Goal: Information Seeking & Learning: Learn about a topic

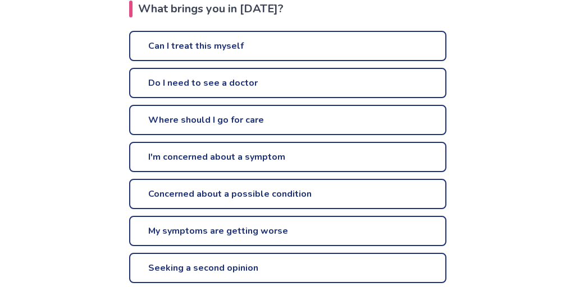
scroll to position [278, 0]
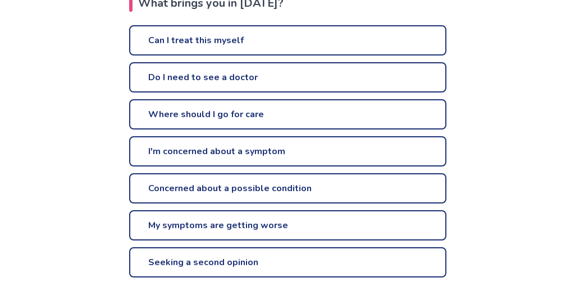
click at [164, 44] on link "Can I treat this myself" at bounding box center [287, 40] width 317 height 30
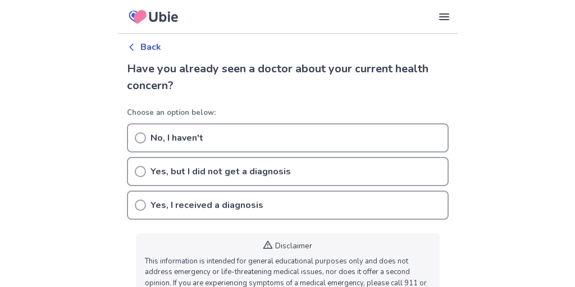
click at [84, 121] on body "Our Services Symptom Checker Doctor’s Note Checkup Medical Information Symptoms…" at bounding box center [287, 163] width 575 height 327
click at [148, 143] on div "No, I haven't" at bounding box center [288, 137] width 322 height 29
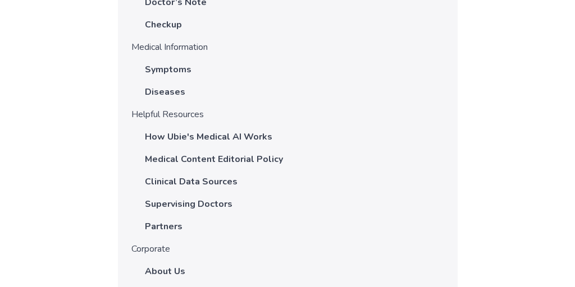
scroll to position [1191, 0]
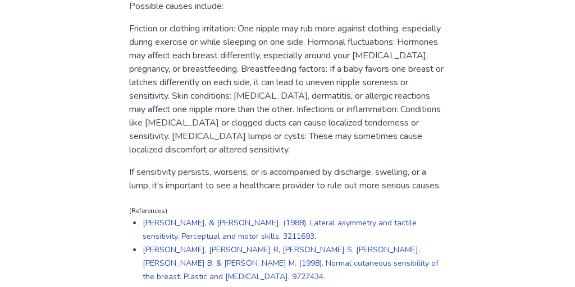
scroll to position [671, 0]
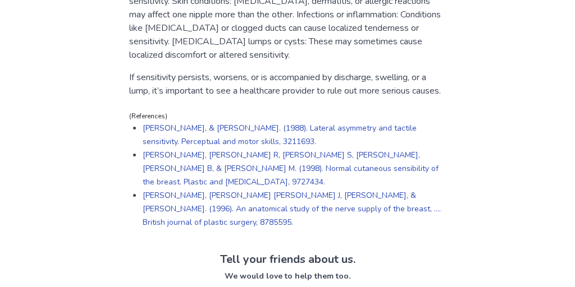
scroll to position [767, 0]
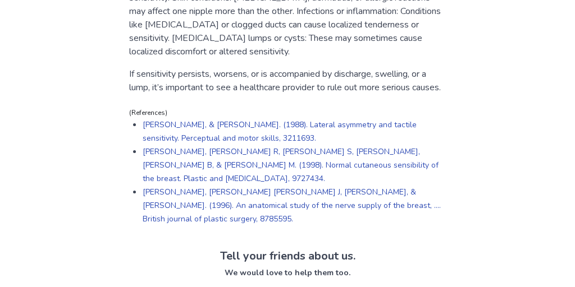
click at [163, 91] on p "If sensitivity persists, worsens, or is accompanied by discharge, swelling, or …" at bounding box center [287, 80] width 317 height 27
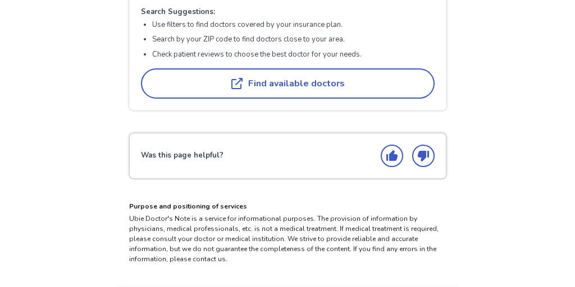
scroll to position [1580, 0]
